Goal: Book appointment/travel/reservation

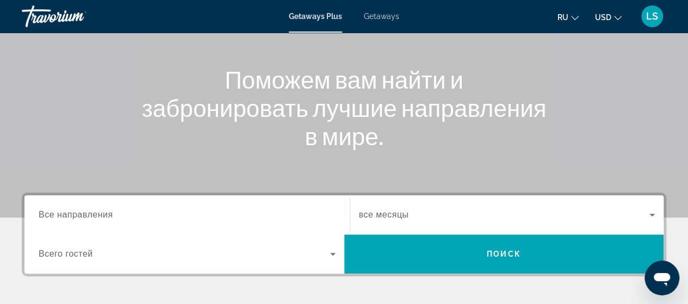
scroll to position [163, 0]
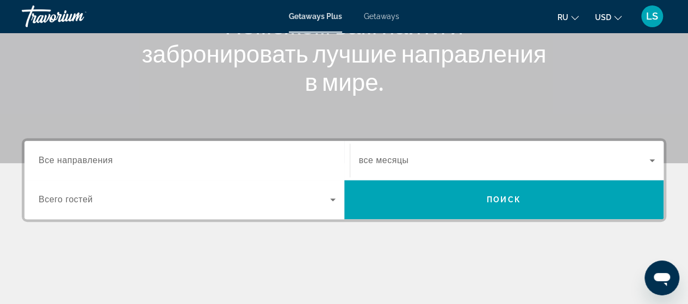
click at [95, 158] on span "Все направления" at bounding box center [76, 160] width 75 height 9
click at [95, 158] on input "Destination Все направления" at bounding box center [187, 161] width 297 height 13
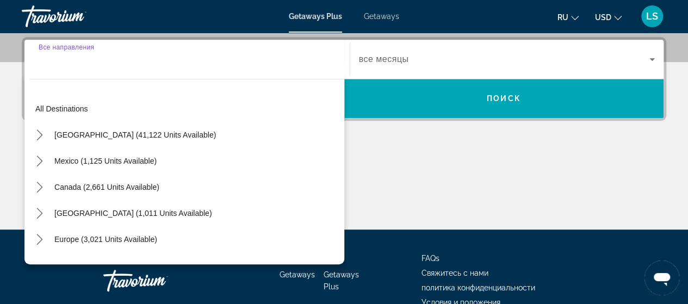
scroll to position [266, 0]
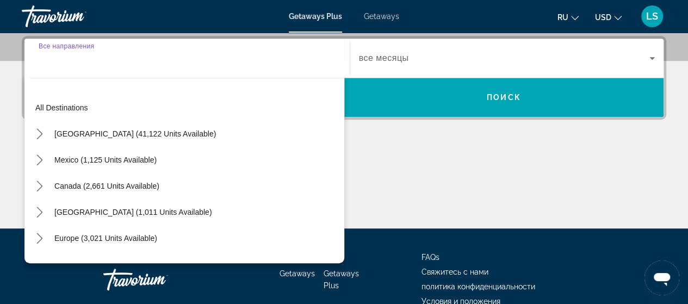
click at [85, 64] on input "Destination Все направления" at bounding box center [187, 58] width 297 height 13
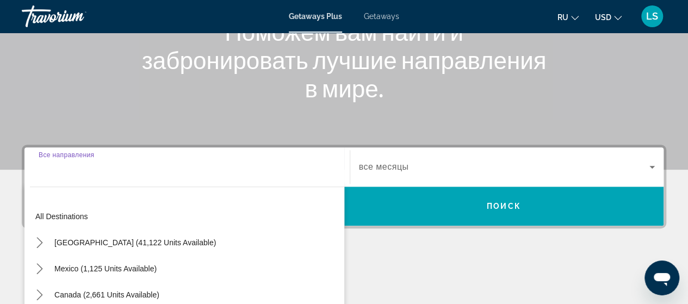
click at [74, 177] on div "Search widget" at bounding box center [187, 167] width 297 height 31
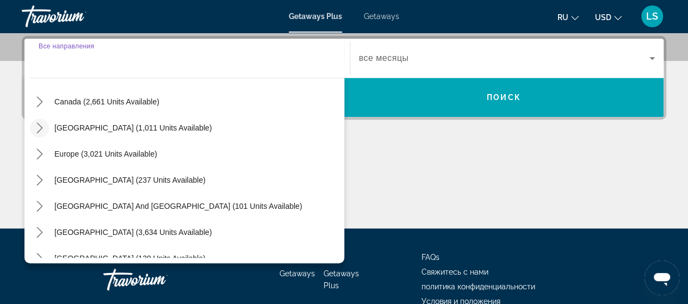
scroll to position [176, 0]
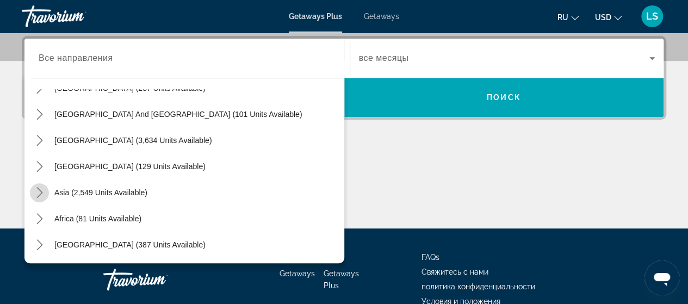
click at [40, 192] on icon "Toggle Asia (2,549 units available) submenu" at bounding box center [39, 192] width 11 height 11
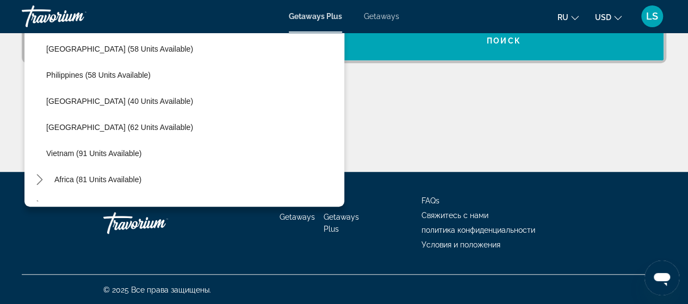
scroll to position [437, 0]
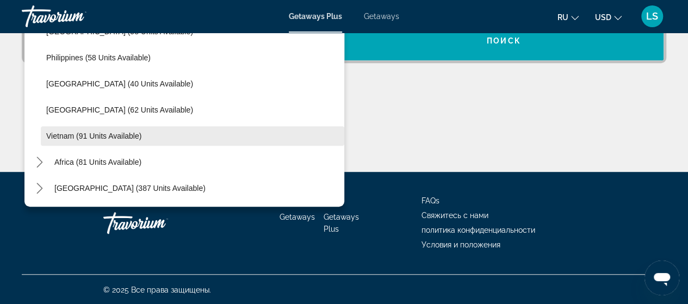
click at [106, 135] on span "Vietnam (91 units available)" at bounding box center [93, 136] width 95 height 9
type input "**********"
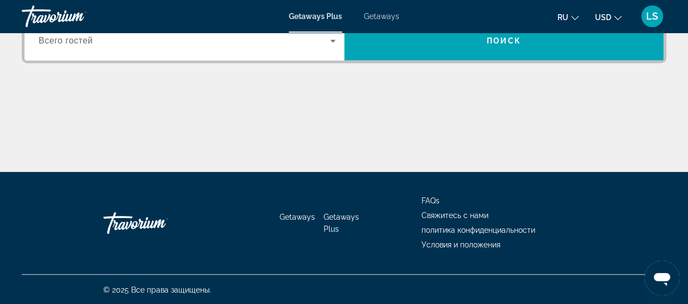
scroll to position [266, 0]
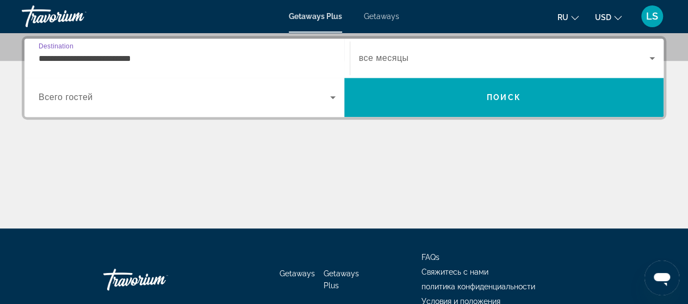
click at [79, 89] on div "Search widget" at bounding box center [187, 97] width 297 height 30
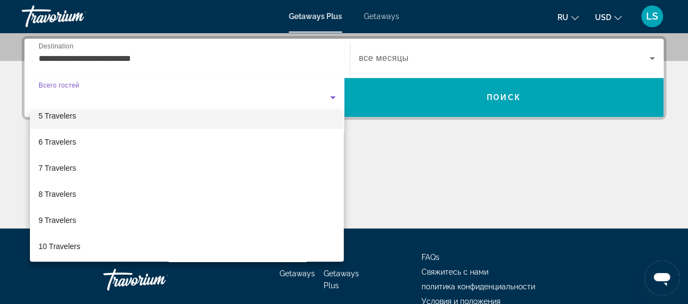
scroll to position [120, 0]
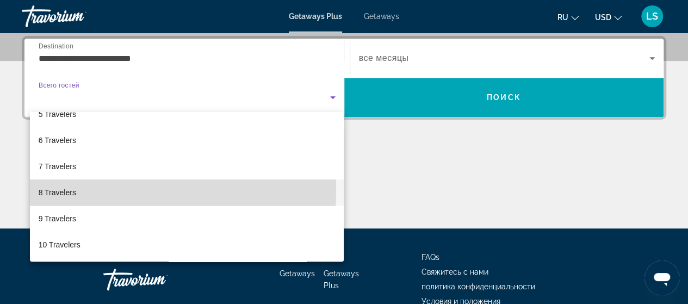
click at [84, 190] on mat-option "8 Travelers" at bounding box center [187, 193] width 315 height 26
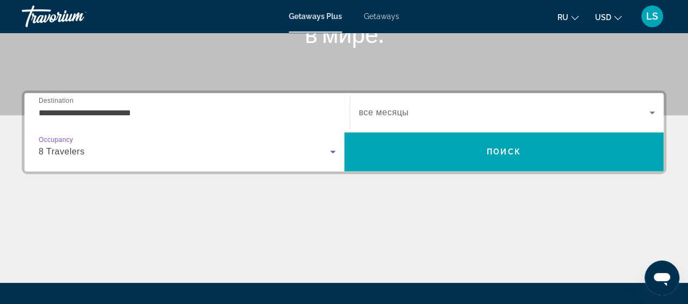
click at [412, 116] on span "Search widget" at bounding box center [504, 112] width 291 height 13
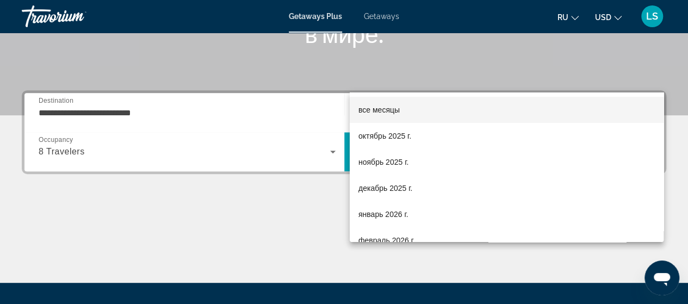
scroll to position [266, 0]
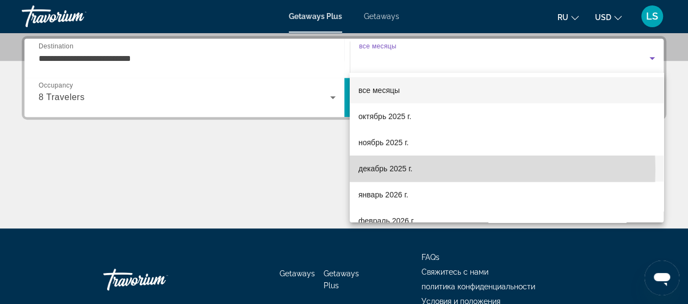
click at [408, 170] on span "декабрь 2025 г." at bounding box center [386, 168] width 54 height 13
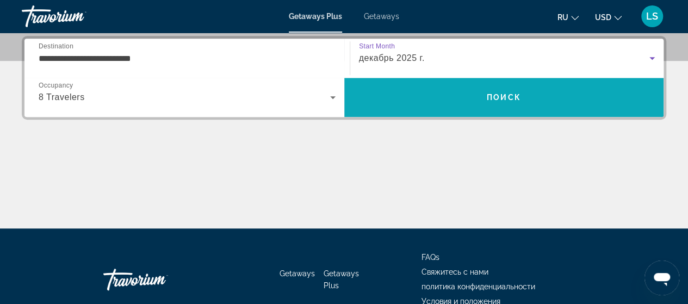
click at [490, 93] on span "Поиск" at bounding box center [504, 97] width 34 height 9
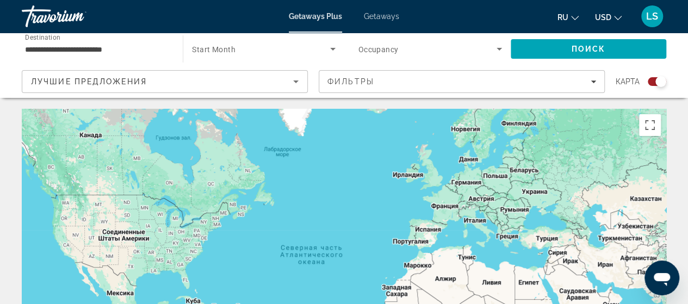
click at [186, 73] on div "Лучшие предложения" at bounding box center [165, 86] width 268 height 30
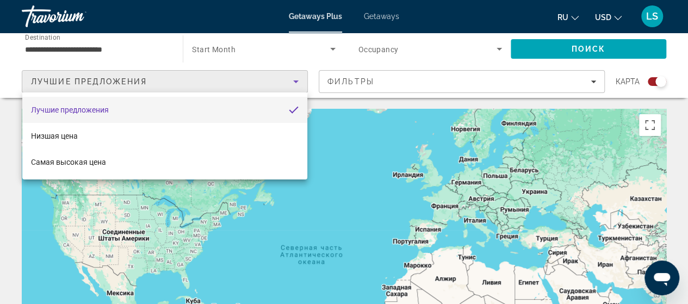
click at [186, 73] on div at bounding box center [344, 152] width 688 height 304
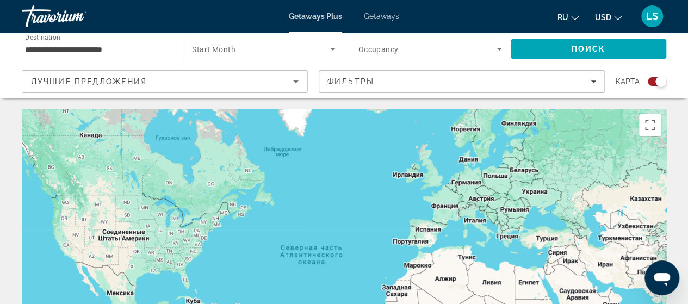
click at [385, 16] on span "Getaways" at bounding box center [381, 16] width 35 height 9
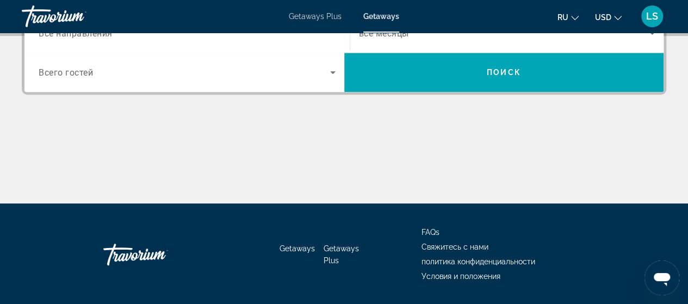
scroll to position [213, 0]
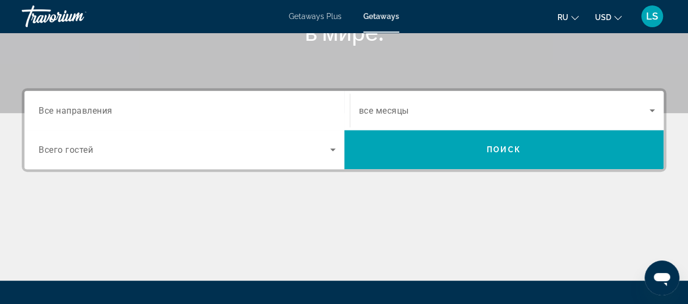
click at [85, 104] on input "Destination Все направления" at bounding box center [187, 110] width 297 height 13
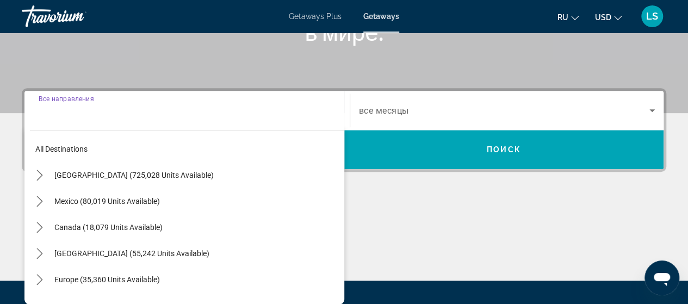
scroll to position [266, 0]
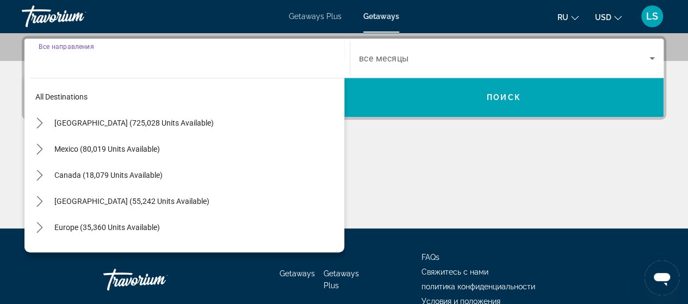
click at [61, 64] on input "Destination Все направления" at bounding box center [187, 58] width 297 height 13
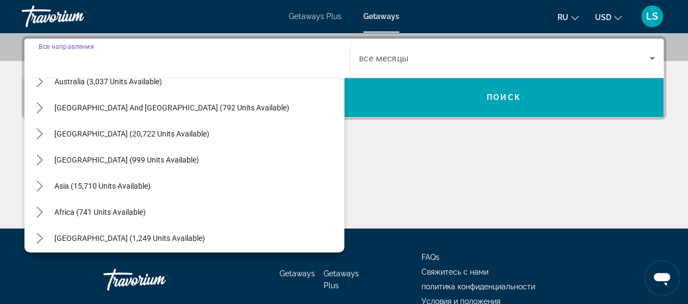
scroll to position [176, 0]
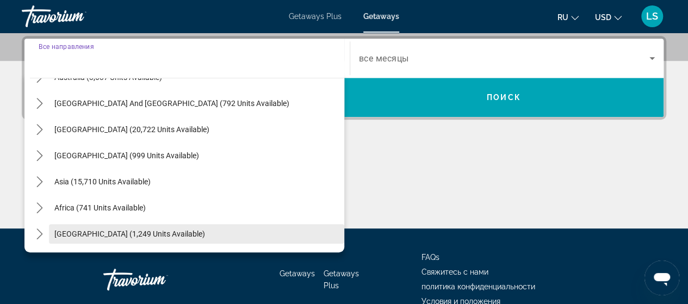
click at [114, 230] on span "[GEOGRAPHIC_DATA] (1,249 units available)" at bounding box center [129, 234] width 151 height 9
type input "**********"
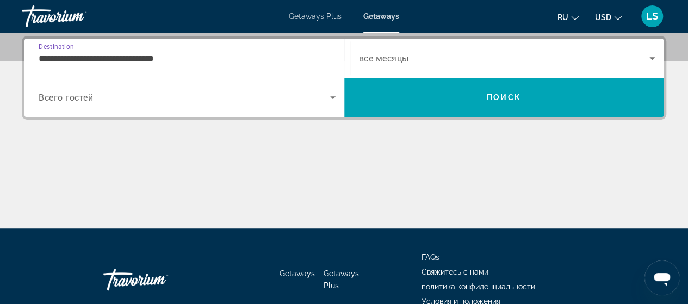
click at [119, 91] on span "Search widget" at bounding box center [185, 97] width 292 height 13
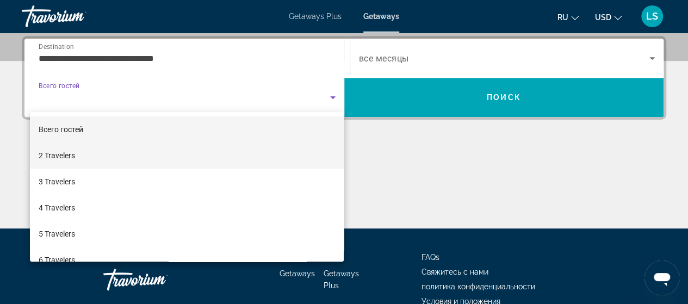
click at [77, 160] on mat-option "2 Travelers" at bounding box center [187, 156] width 315 height 26
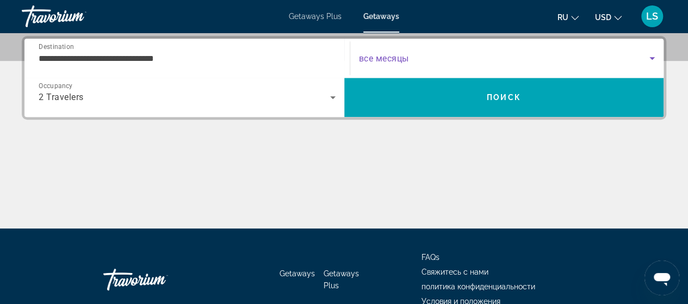
click at [472, 57] on span "Search widget" at bounding box center [504, 58] width 291 height 13
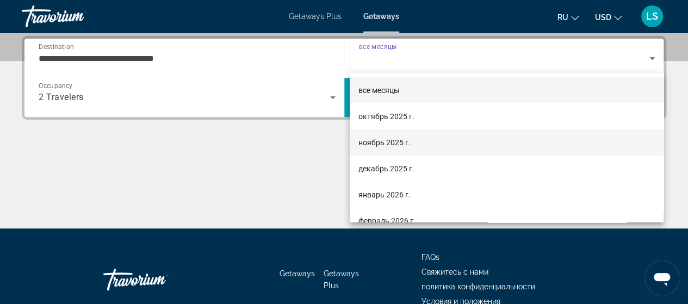
click at [374, 144] on span "ноябрь 2025 г." at bounding box center [385, 142] width 52 height 13
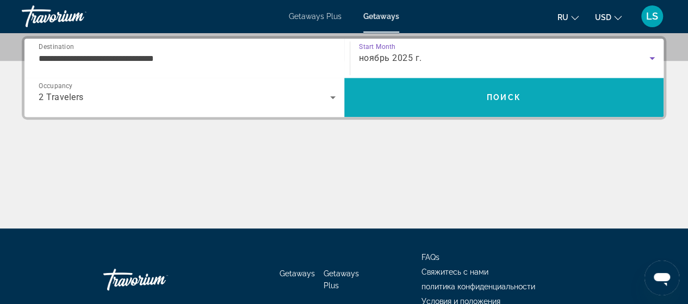
click at [496, 90] on span "Search" at bounding box center [504, 97] width 320 height 26
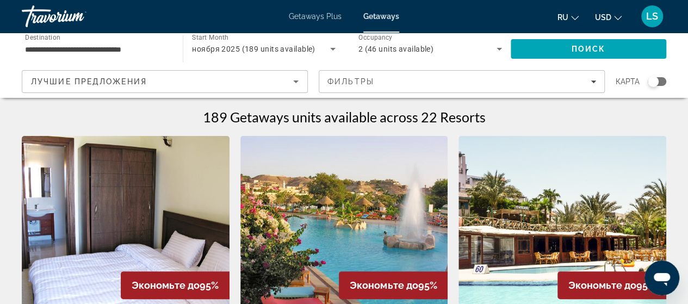
click at [124, 75] on div "Лучшие предложения" at bounding box center [162, 81] width 262 height 13
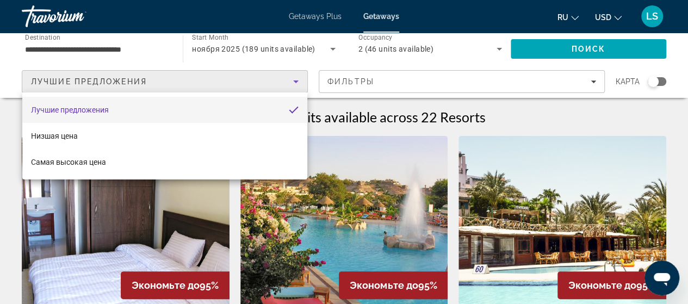
click at [124, 75] on div at bounding box center [344, 152] width 688 height 304
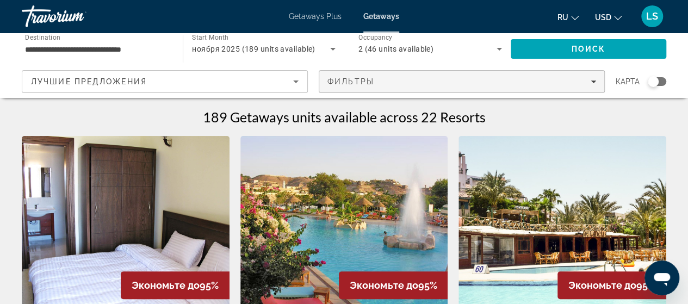
click at [428, 81] on div "Фильтры" at bounding box center [462, 81] width 269 height 9
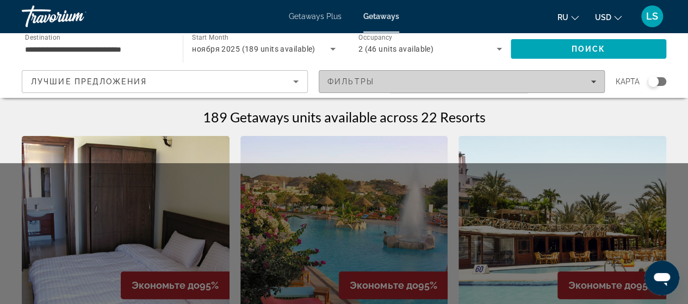
click at [428, 81] on div "Фильтры" at bounding box center [462, 81] width 269 height 9
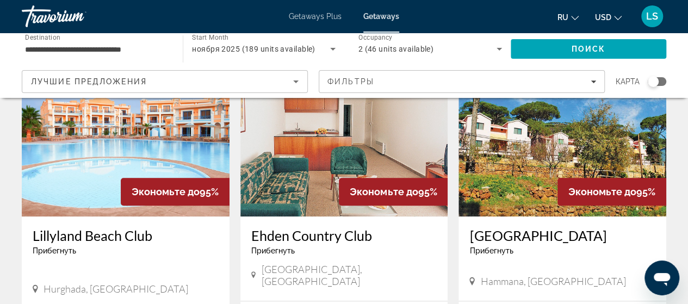
scroll to position [490, 0]
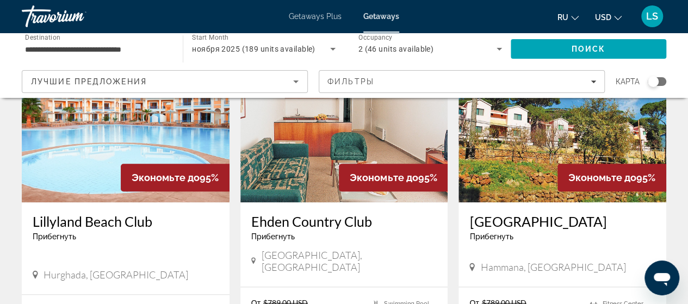
click at [48, 232] on span "Прибегнуть" at bounding box center [55, 236] width 44 height 9
click at [97, 164] on img "Main content" at bounding box center [126, 115] width 208 height 174
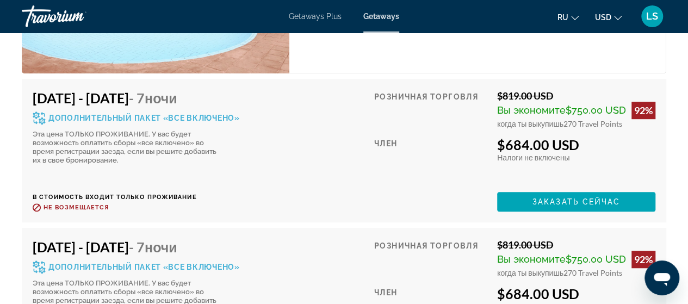
scroll to position [2285, 0]
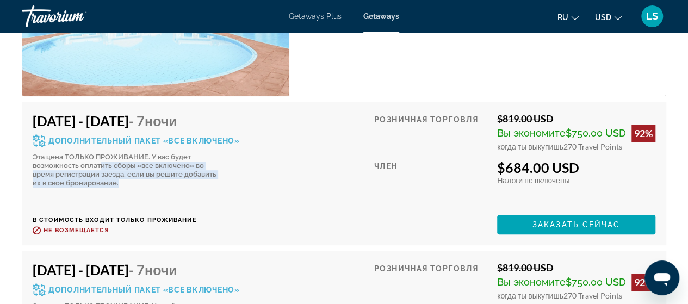
drag, startPoint x: 113, startPoint y: 154, endPoint x: 156, endPoint y: 175, distance: 47.7
click at [156, 175] on div "Эта цена ТОЛЬКО ПРОЖИВАНИЕ. У вас будет возможность оплатить сборы «все включен…" at bounding box center [125, 170] width 185 height 35
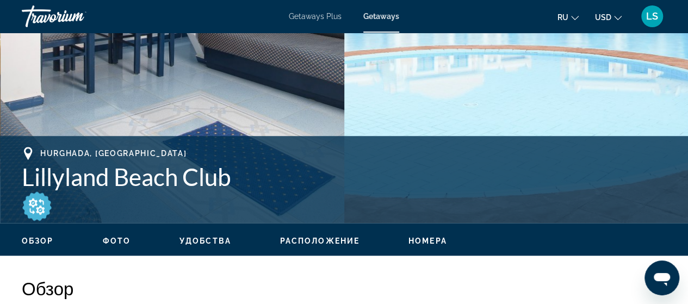
scroll to position [0, 0]
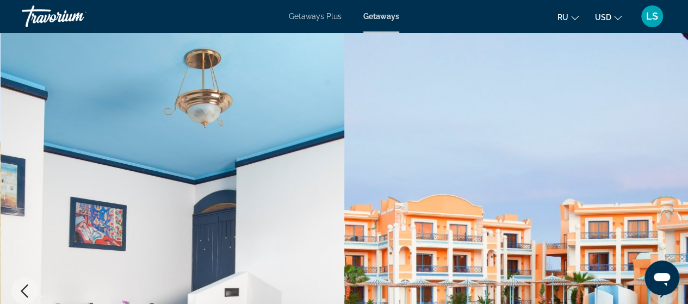
click at [47, 8] on div "Travorium" at bounding box center [76, 16] width 109 height 28
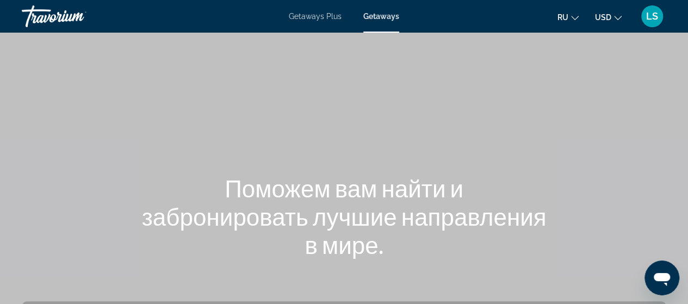
click at [61, 15] on div "Travorium" at bounding box center [76, 16] width 109 height 28
